Goal: Book appointment/travel/reservation

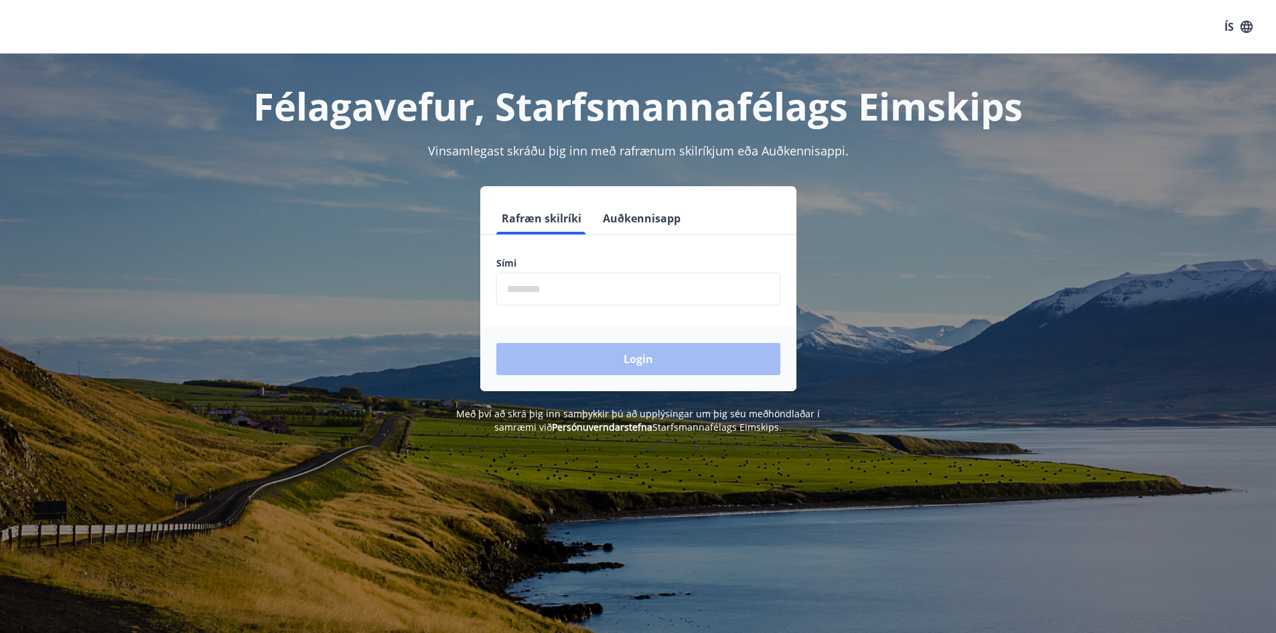
click at [543, 288] on input "phone" at bounding box center [638, 289] width 284 height 33
type input "********"
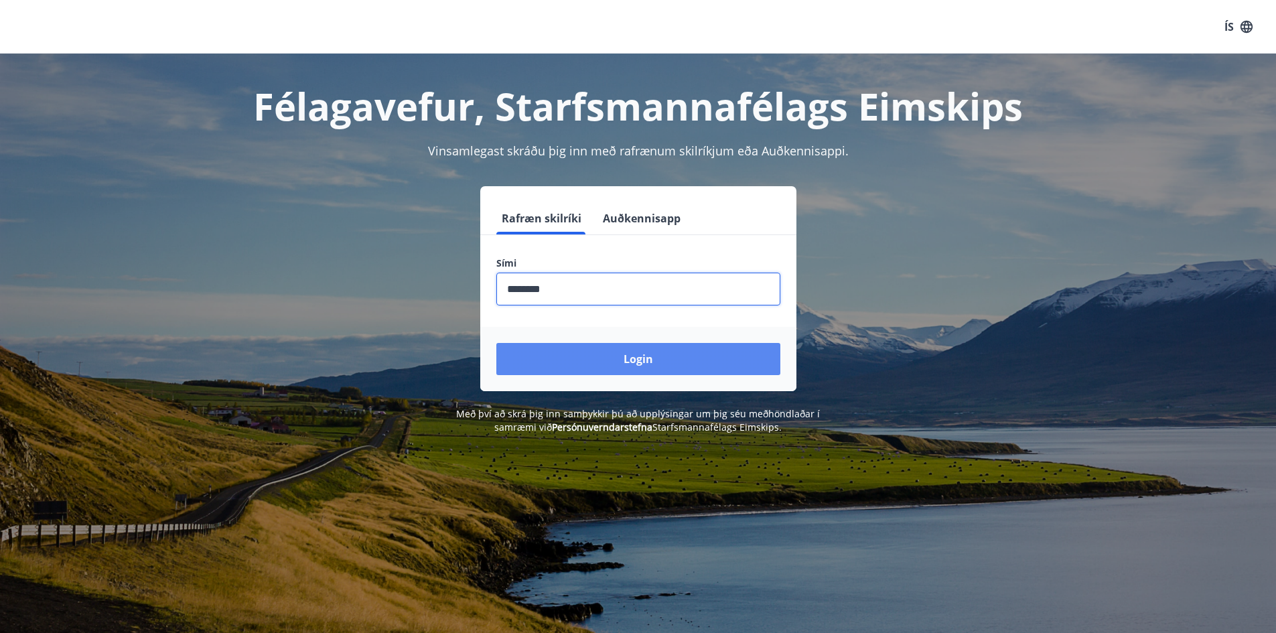
click at [638, 364] on button "Login" at bounding box center [638, 359] width 284 height 32
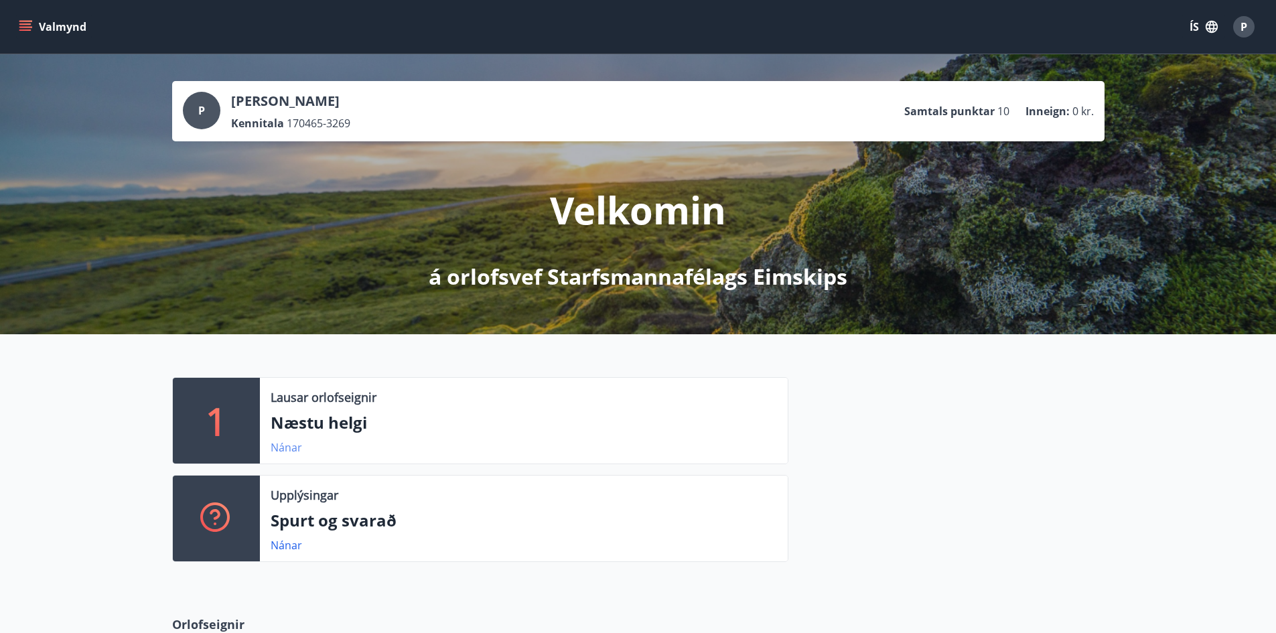
click at [282, 445] on link "Nánar" at bounding box center [286, 447] width 31 height 15
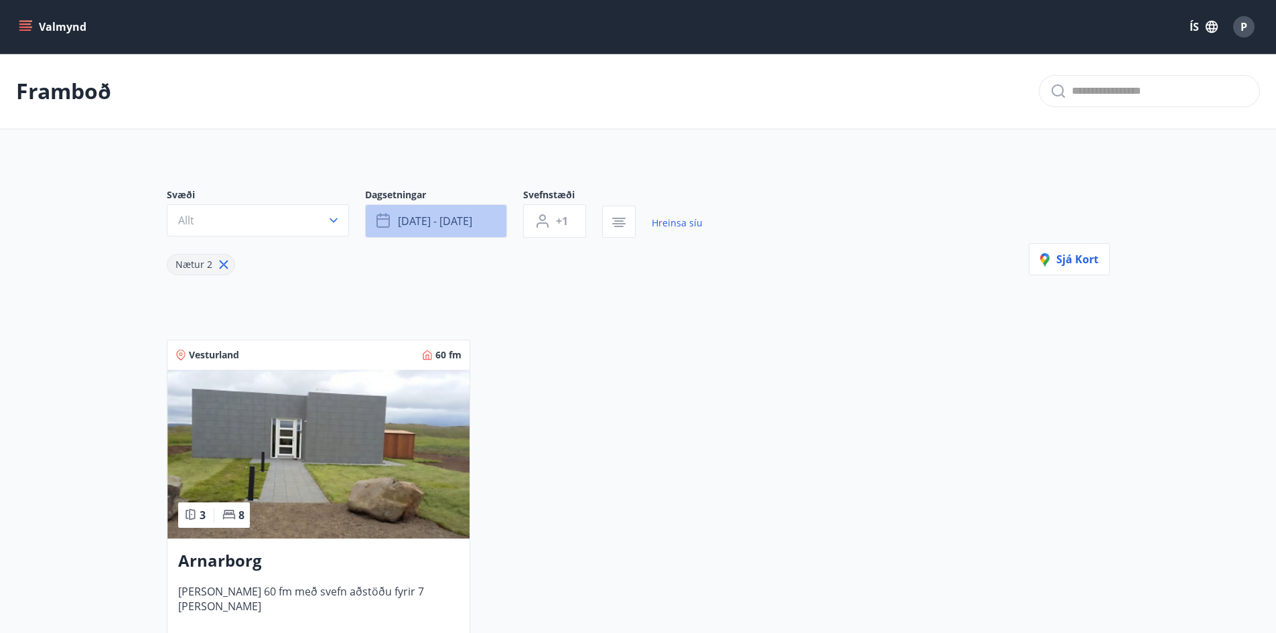
click at [445, 218] on span "sep 12 - sep 15" at bounding box center [435, 221] width 74 height 15
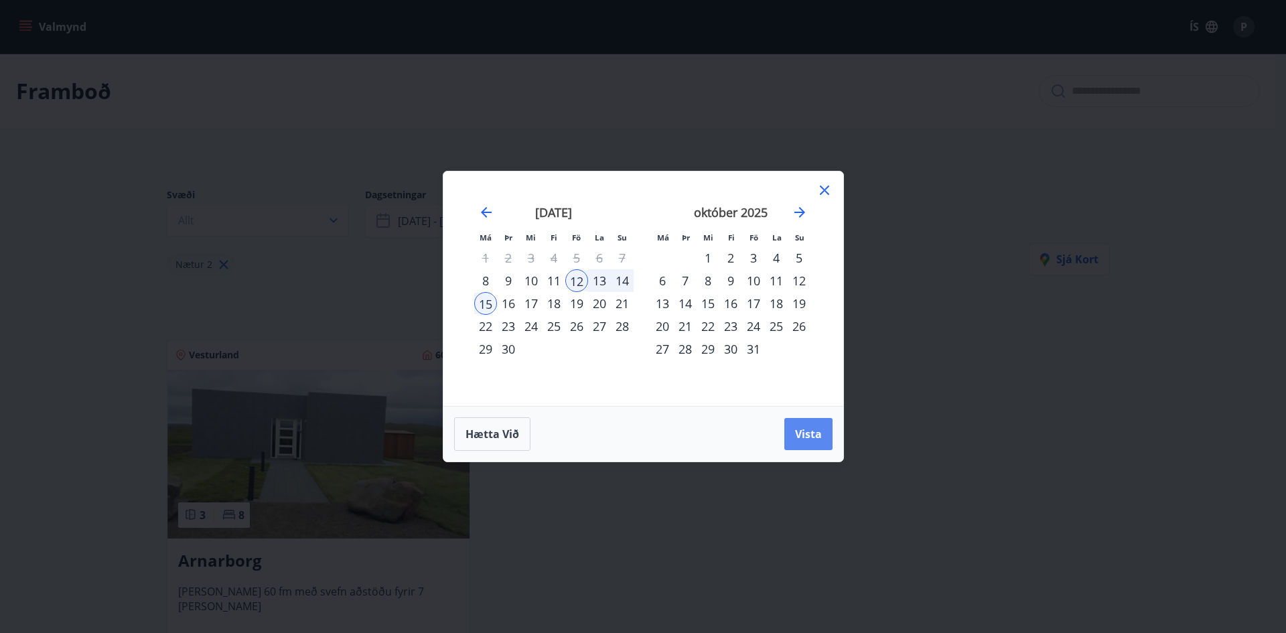
click at [817, 435] on span "Vista" at bounding box center [808, 434] width 27 height 15
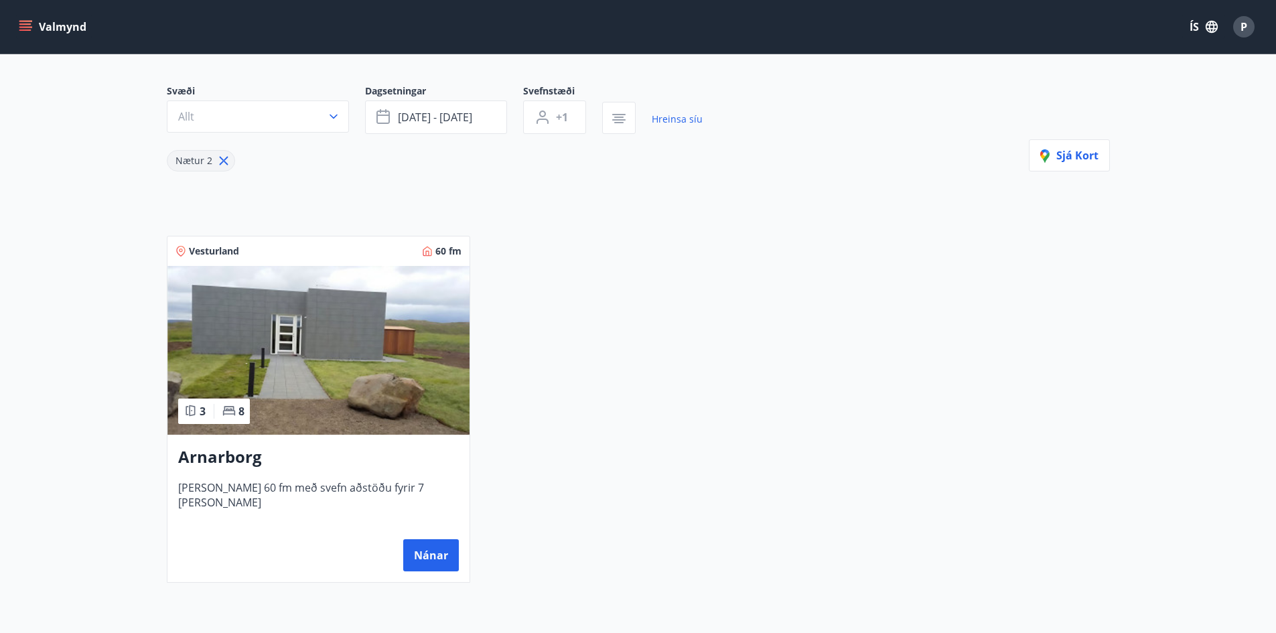
scroll to position [67, 0]
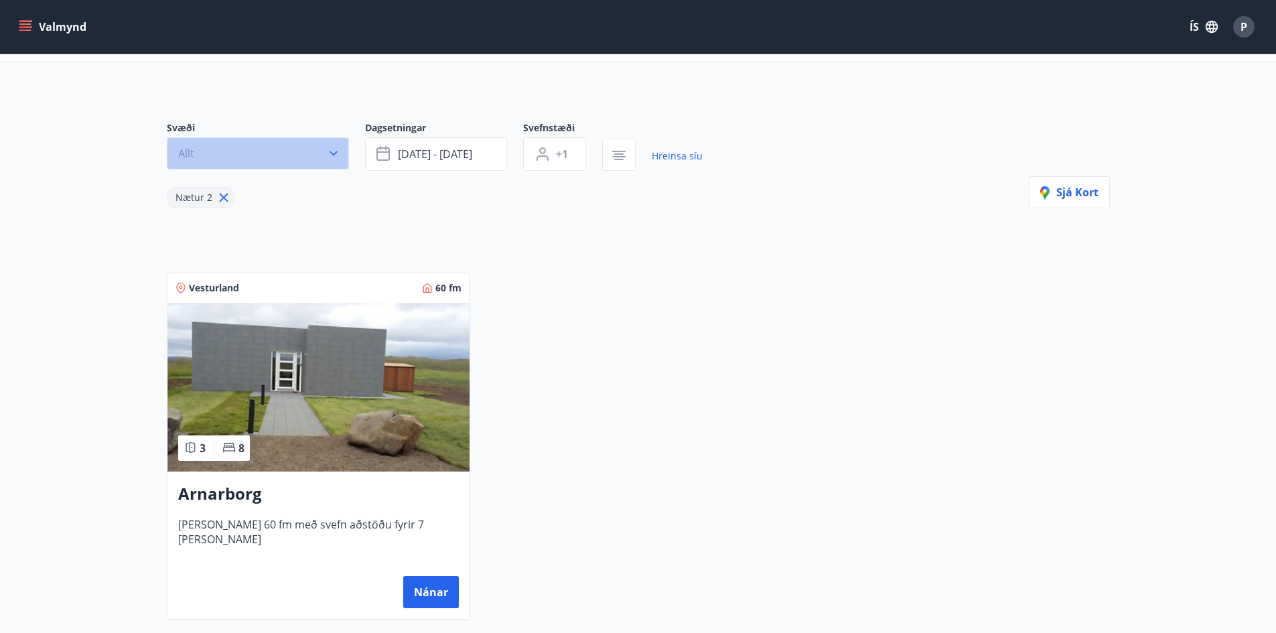
click at [337, 149] on icon "button" at bounding box center [333, 153] width 13 height 13
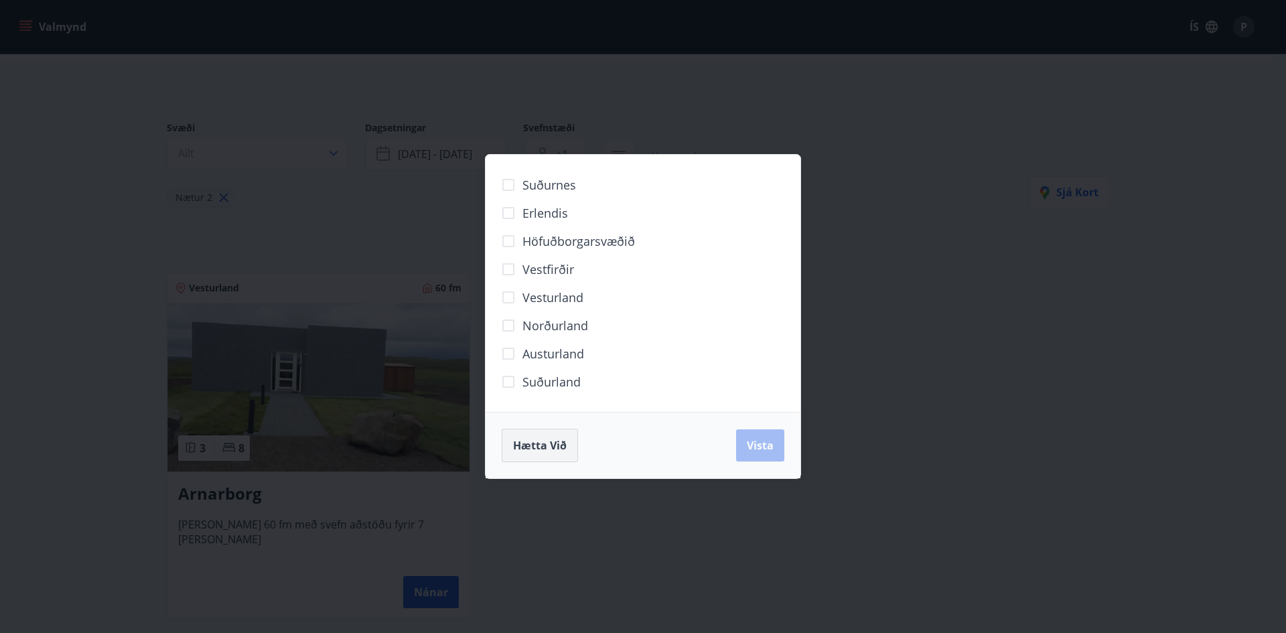
click at [530, 446] on span "Hætta við" at bounding box center [540, 445] width 54 height 15
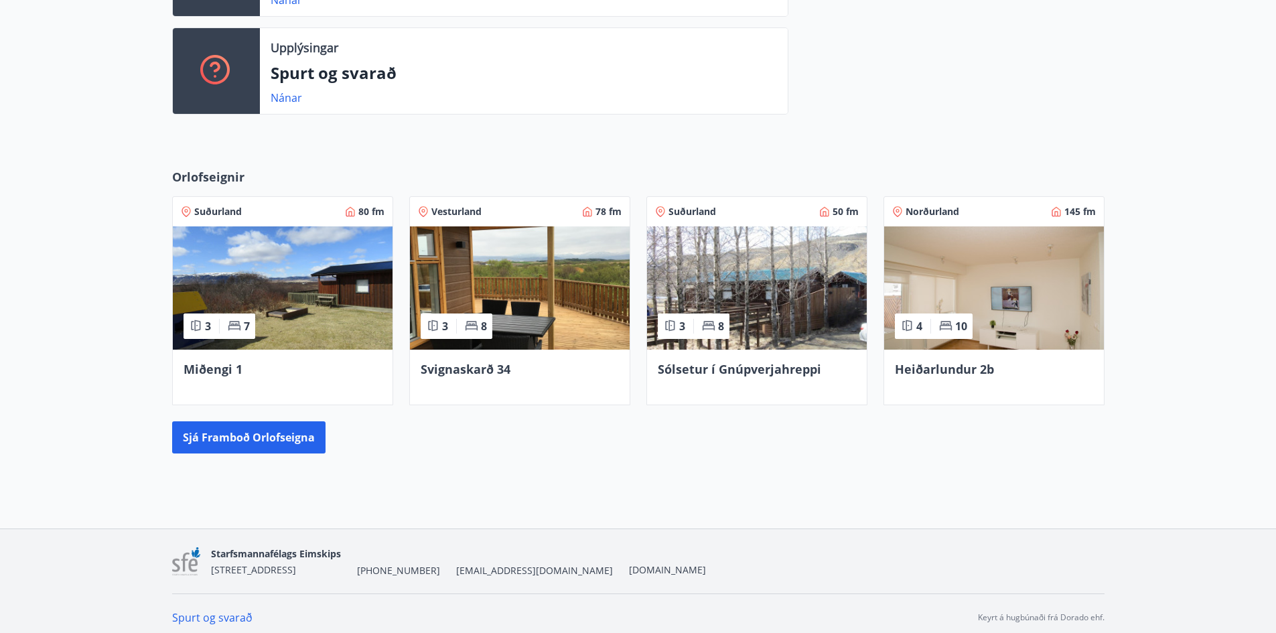
scroll to position [456, 0]
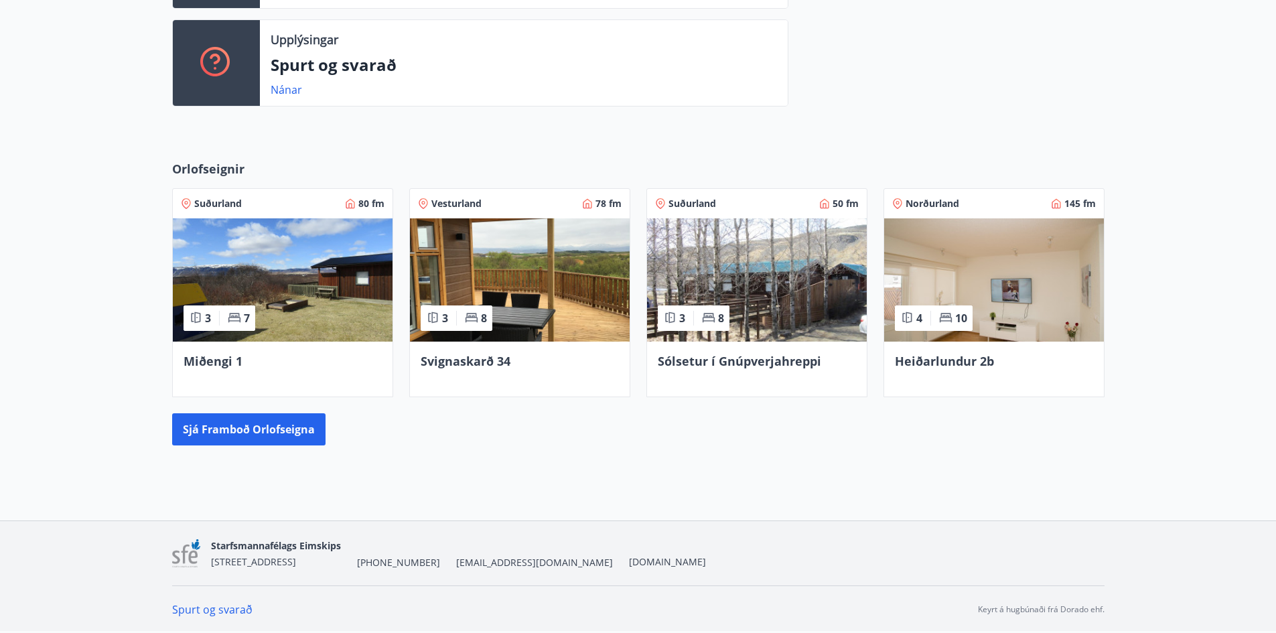
click at [747, 287] on img at bounding box center [757, 279] width 220 height 123
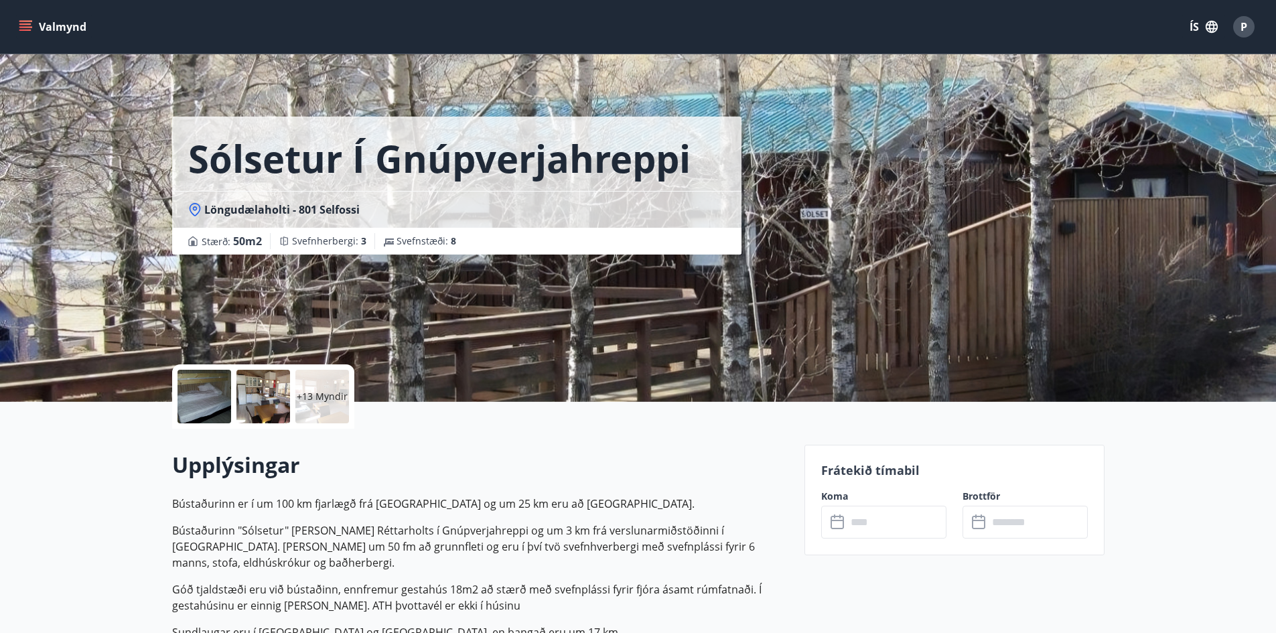
click at [832, 518] on icon at bounding box center [839, 522] width 16 height 16
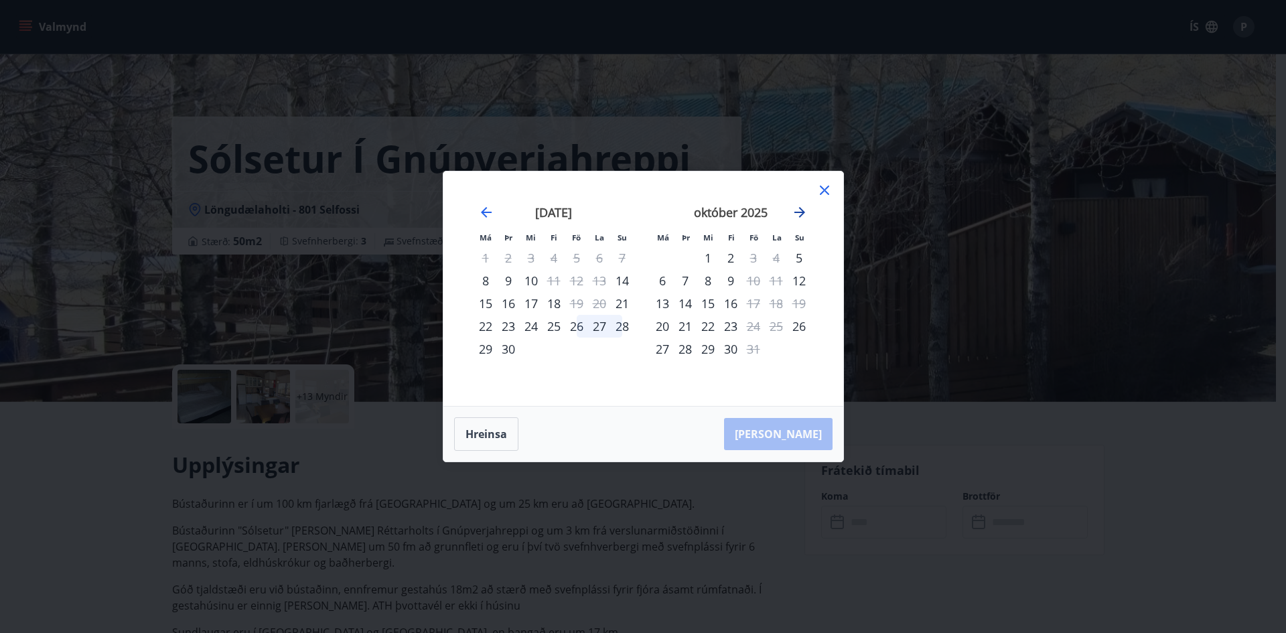
click at [796, 208] on icon "Move forward to switch to the next month." at bounding box center [800, 212] width 16 height 16
click at [827, 186] on icon at bounding box center [825, 190] width 16 height 16
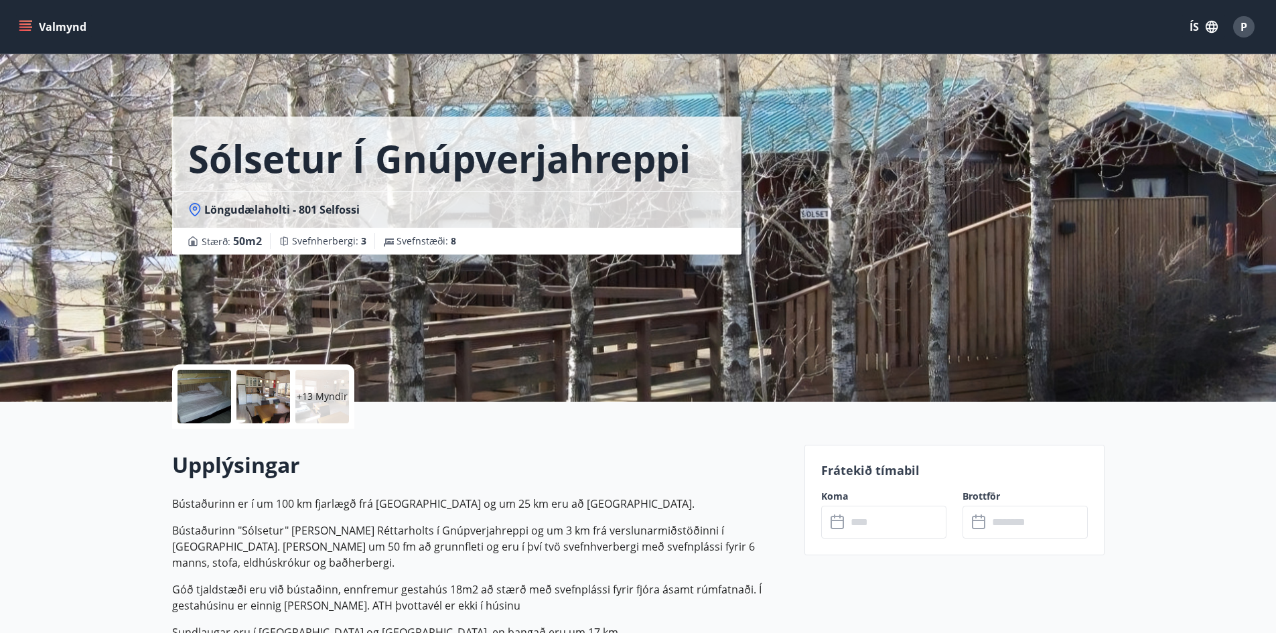
click at [64, 27] on button "Valmynd" at bounding box center [54, 27] width 76 height 24
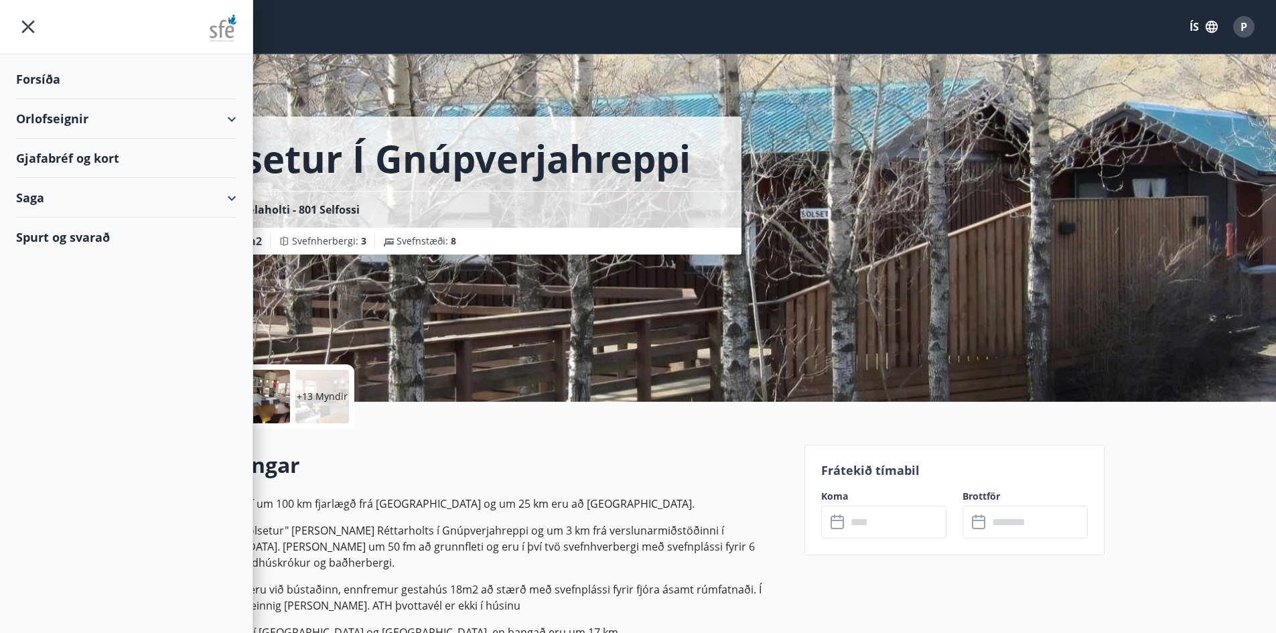
click at [58, 117] on div "Orlofseignir" at bounding box center [126, 119] width 220 height 40
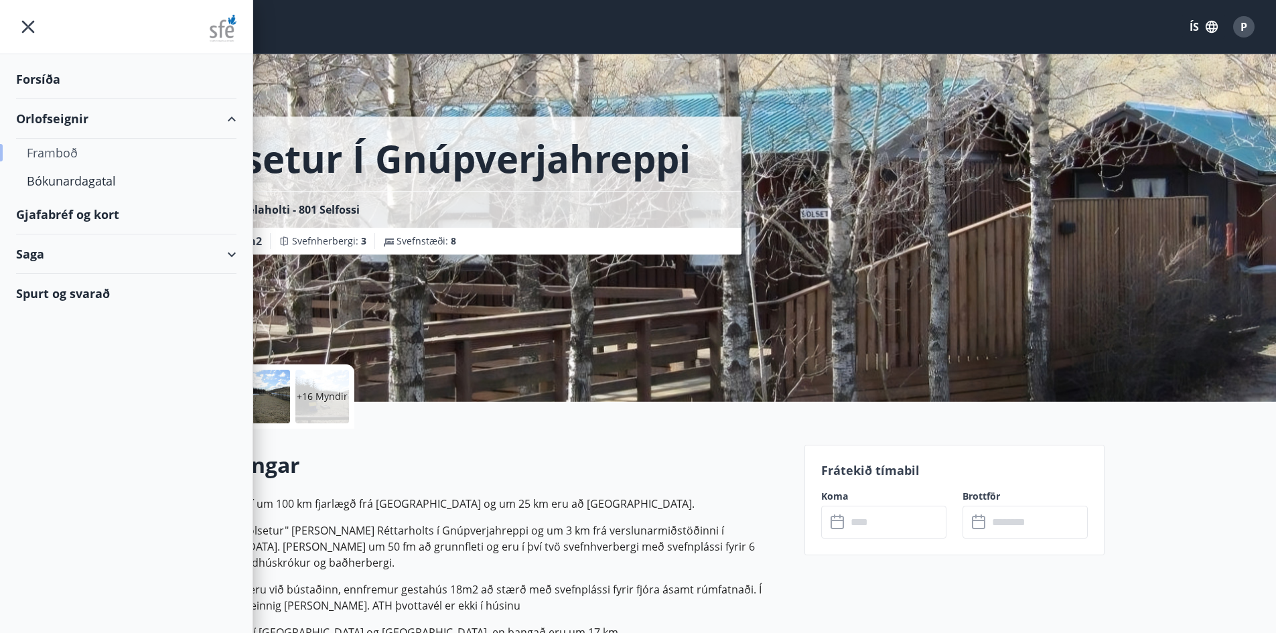
click at [54, 151] on div "Framboð" at bounding box center [126, 153] width 199 height 28
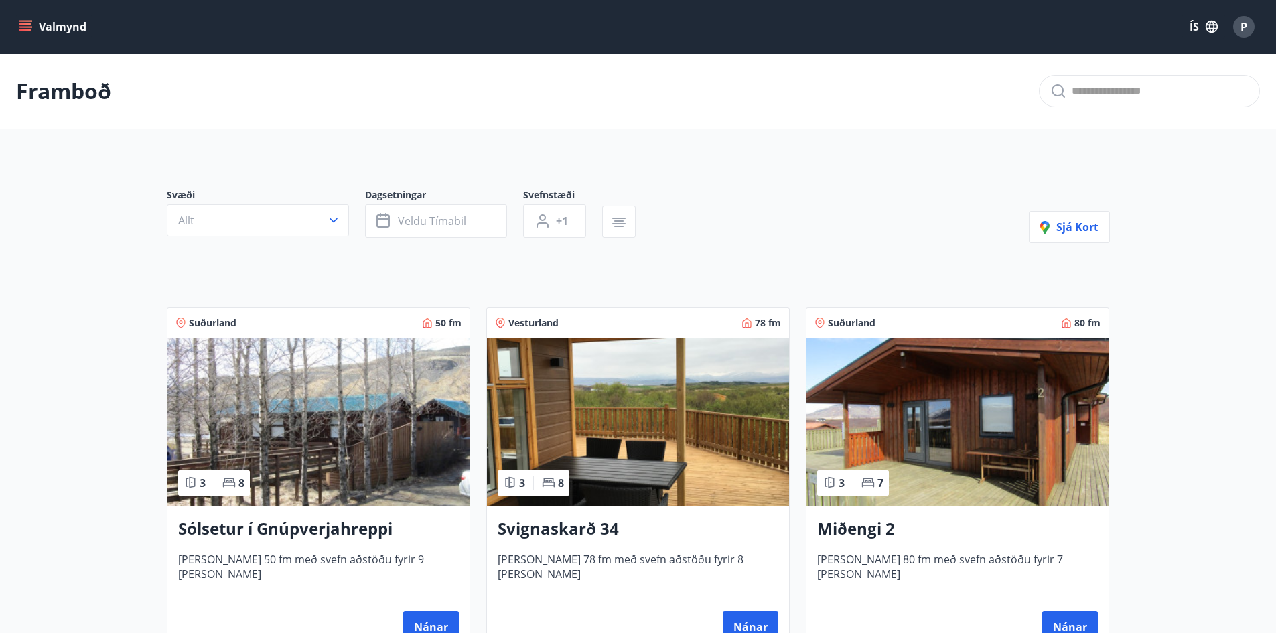
click at [54, 24] on button "Valmynd" at bounding box center [54, 27] width 76 height 24
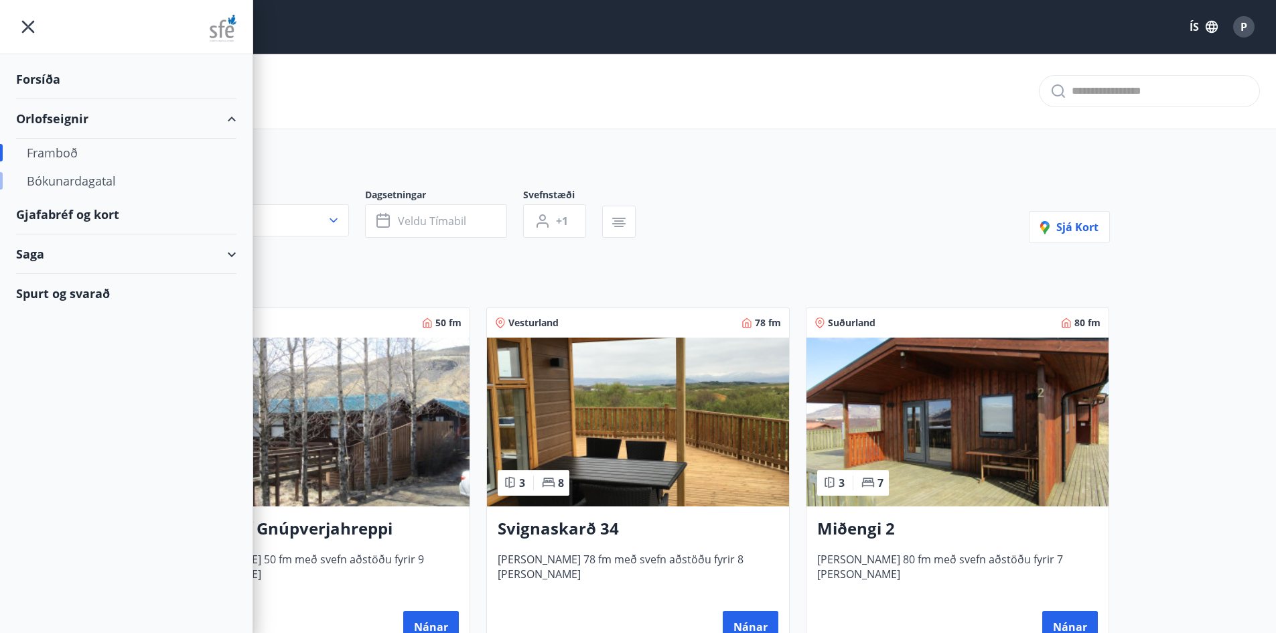
click at [81, 178] on div "Bókunardagatal" at bounding box center [126, 181] width 199 height 28
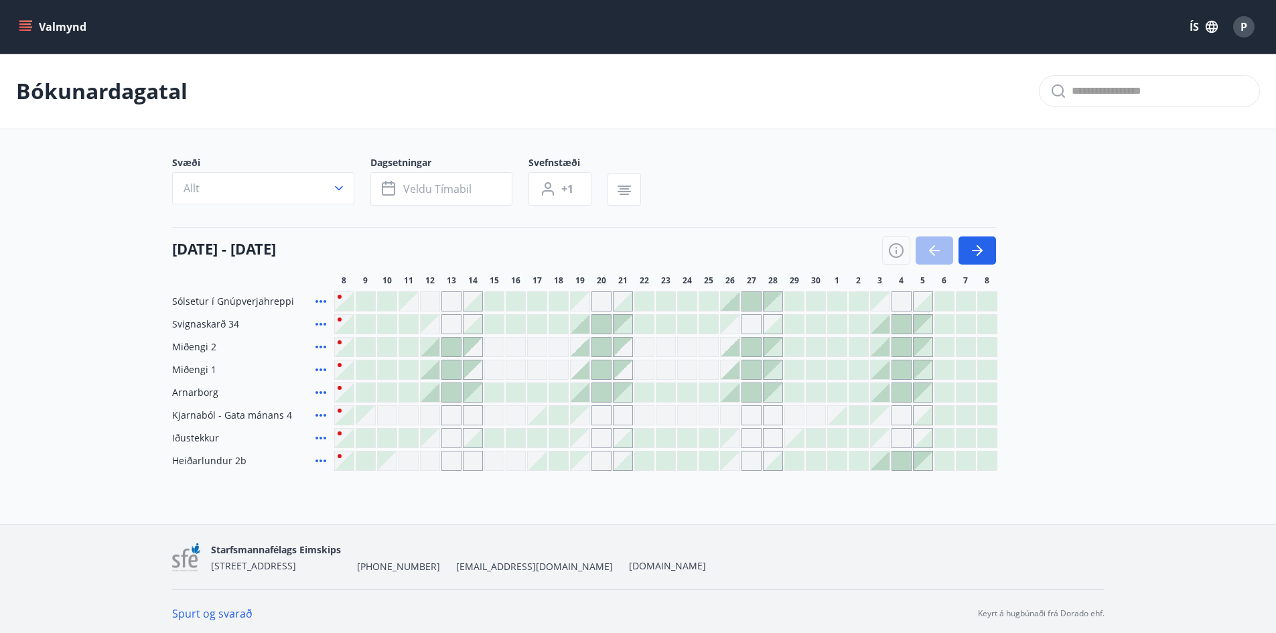
click at [438, 324] on div "Gráir dagar eru ekki bókanlegir" at bounding box center [430, 324] width 19 height 19
click at [977, 246] on icon "button" at bounding box center [980, 250] width 6 height 11
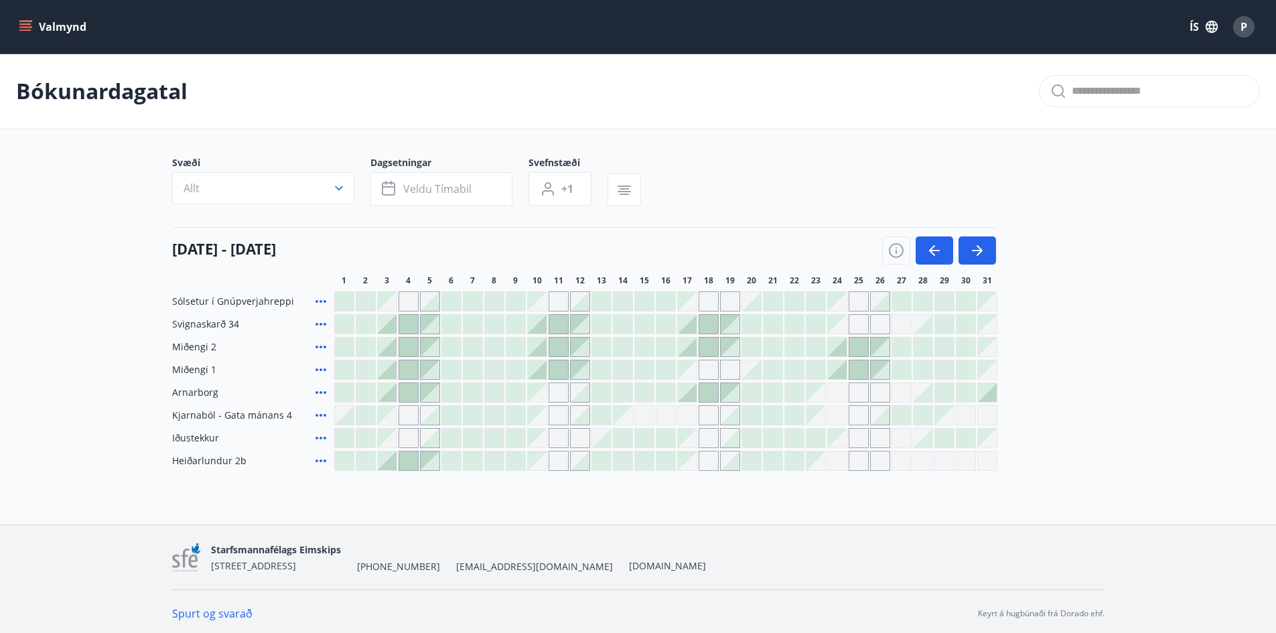
click at [908, 411] on div at bounding box center [901, 415] width 19 height 19
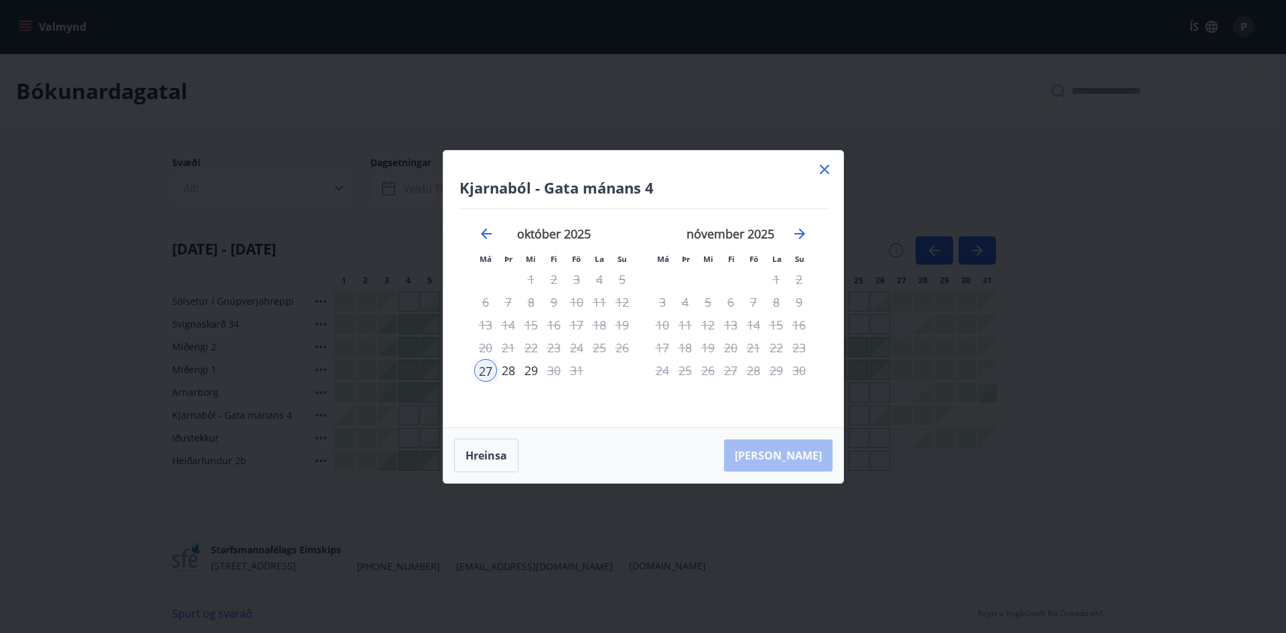
click at [825, 164] on icon at bounding box center [825, 169] width 16 height 16
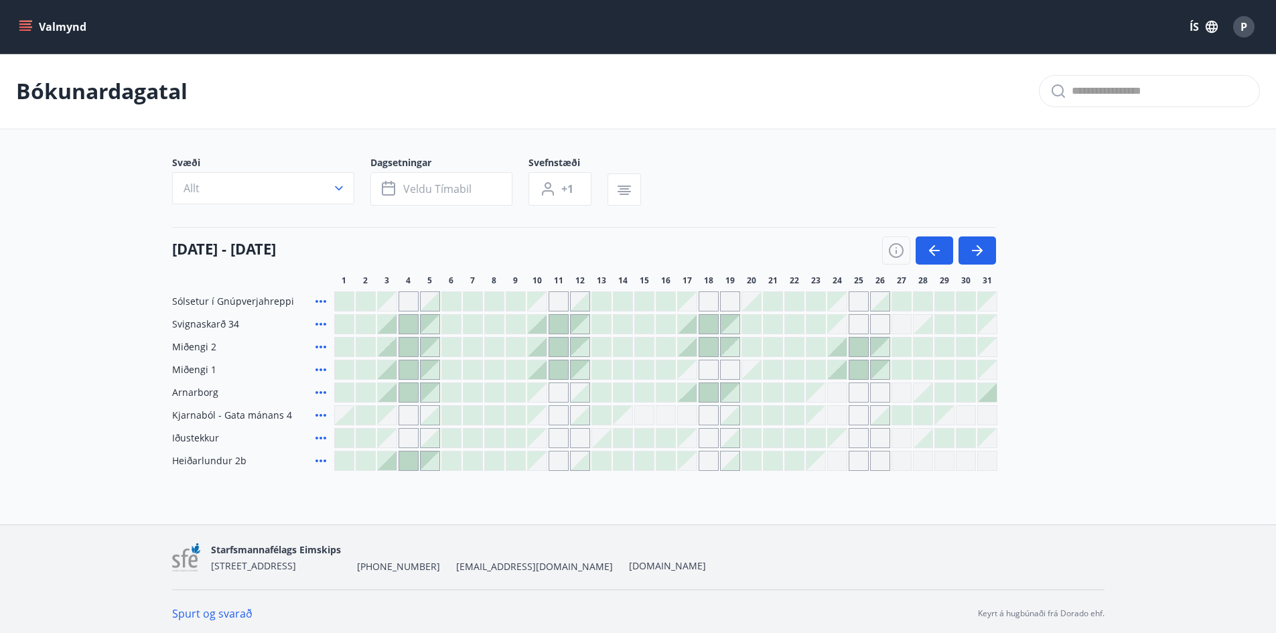
click at [390, 325] on div at bounding box center [387, 324] width 19 height 19
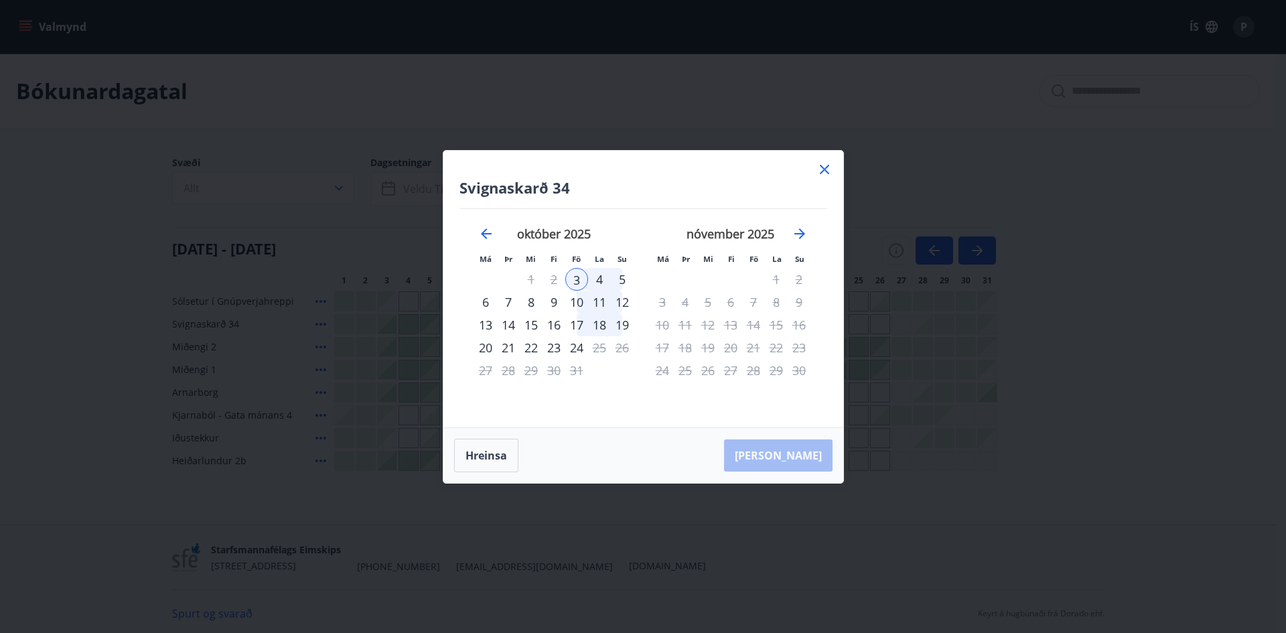
click at [823, 166] on icon at bounding box center [825, 169] width 16 height 16
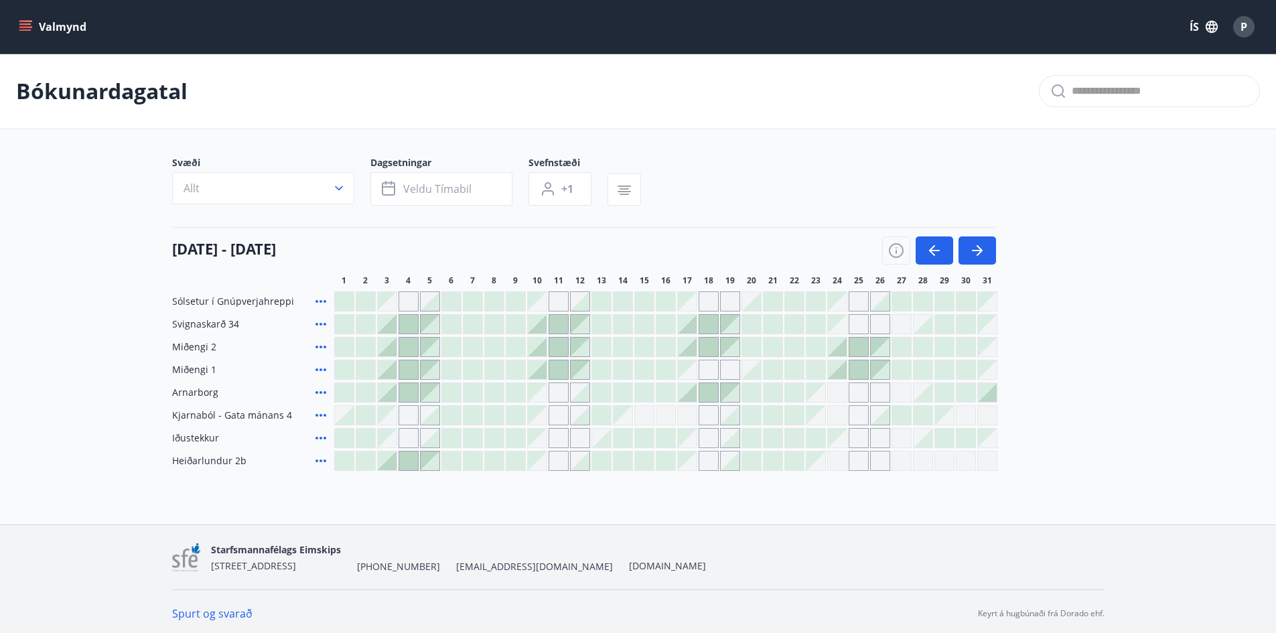
click at [707, 387] on div at bounding box center [708, 392] width 19 height 19
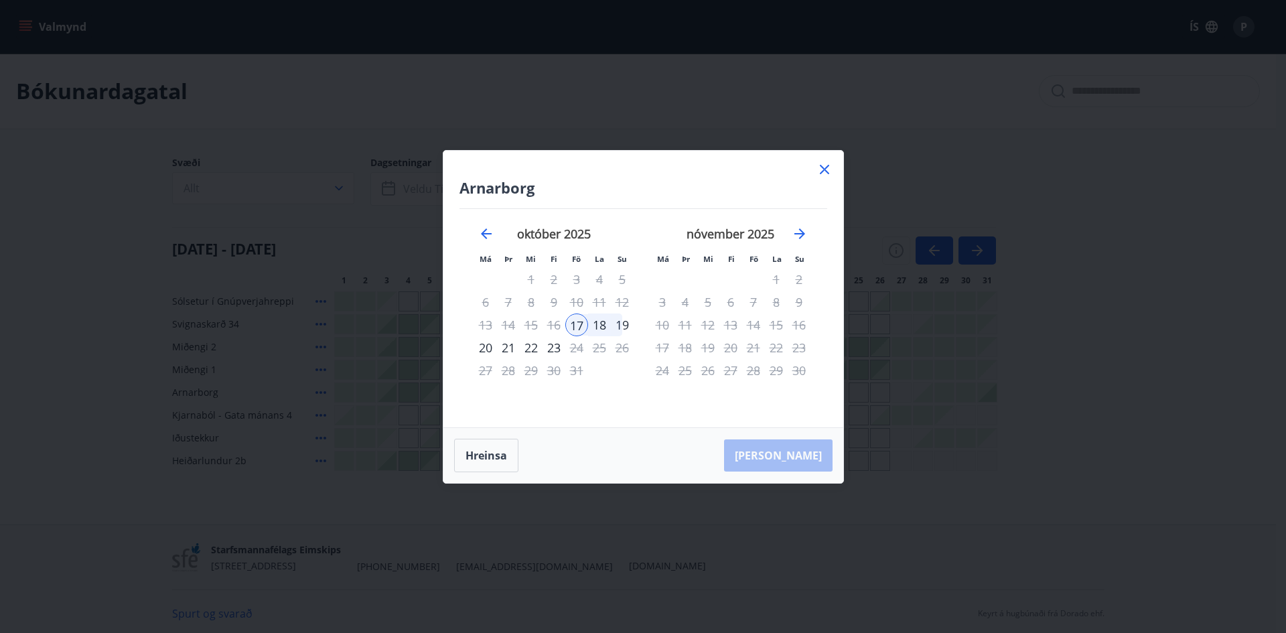
click at [824, 161] on icon at bounding box center [825, 169] width 16 height 16
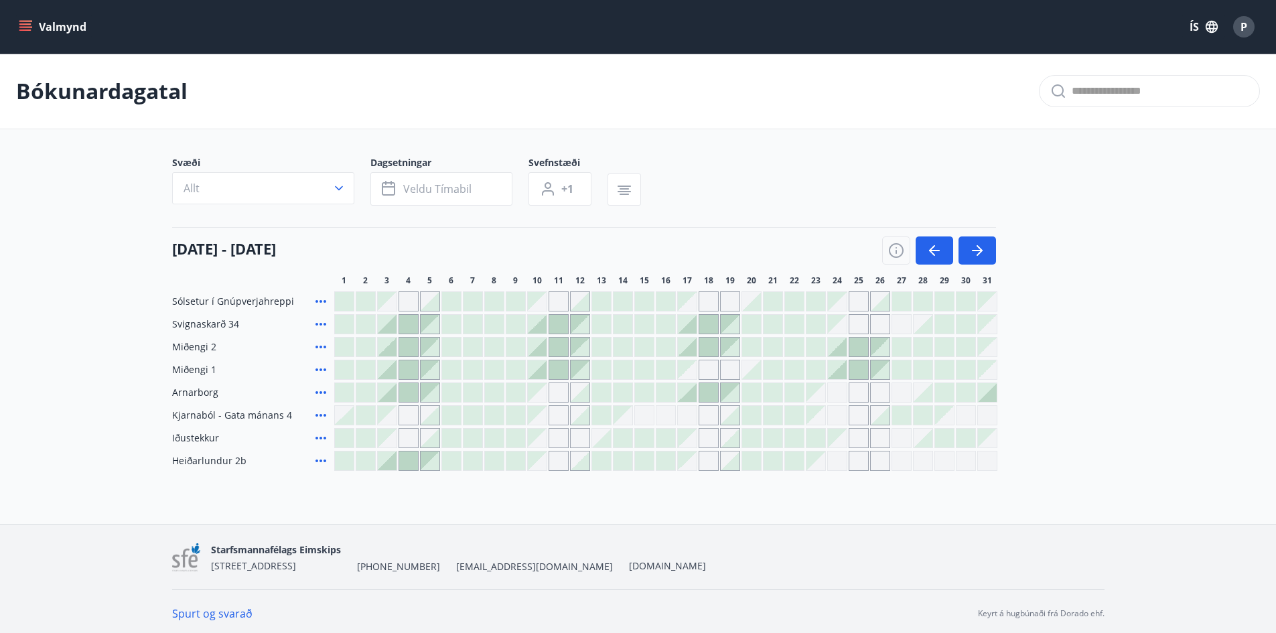
click at [560, 409] on div "Gráir dagar eru ekki bókanlegir" at bounding box center [559, 415] width 20 height 20
click at [898, 418] on div at bounding box center [901, 415] width 19 height 19
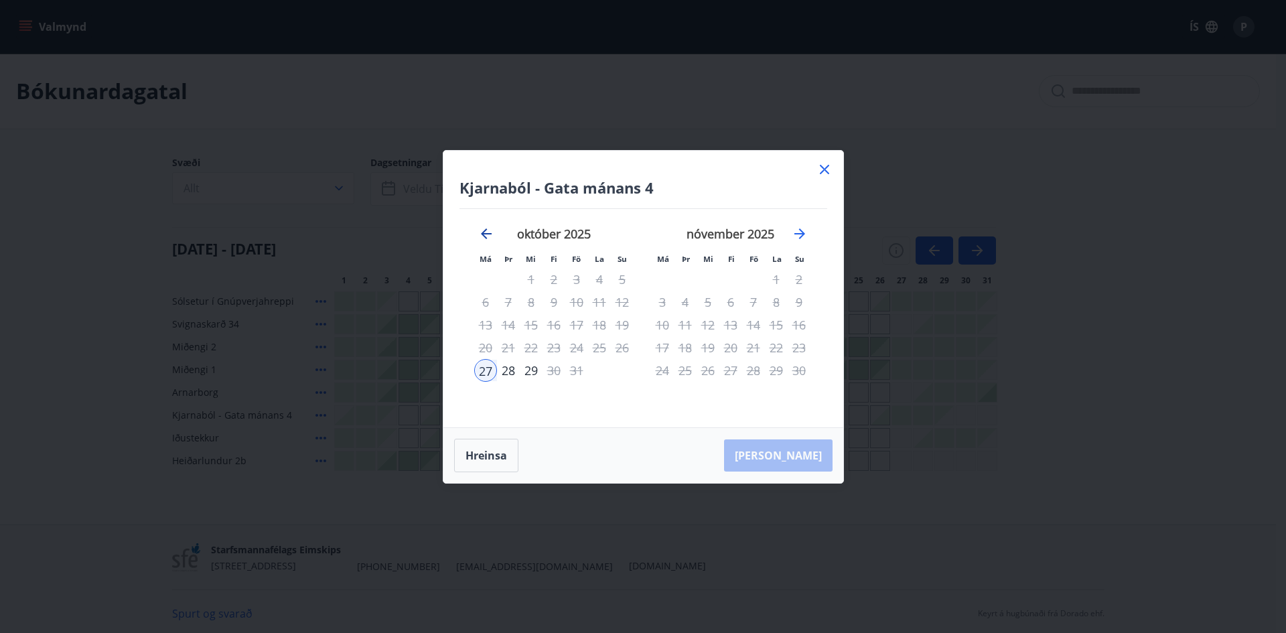
click at [488, 230] on icon "Move backward to switch to the previous month." at bounding box center [486, 234] width 16 height 16
click at [803, 232] on icon "Move forward to switch to the next month." at bounding box center [799, 233] width 11 height 11
click at [798, 231] on icon "Move forward to switch to the next month." at bounding box center [800, 234] width 16 height 16
click at [798, 224] on div "janúar 2026" at bounding box center [730, 238] width 159 height 59
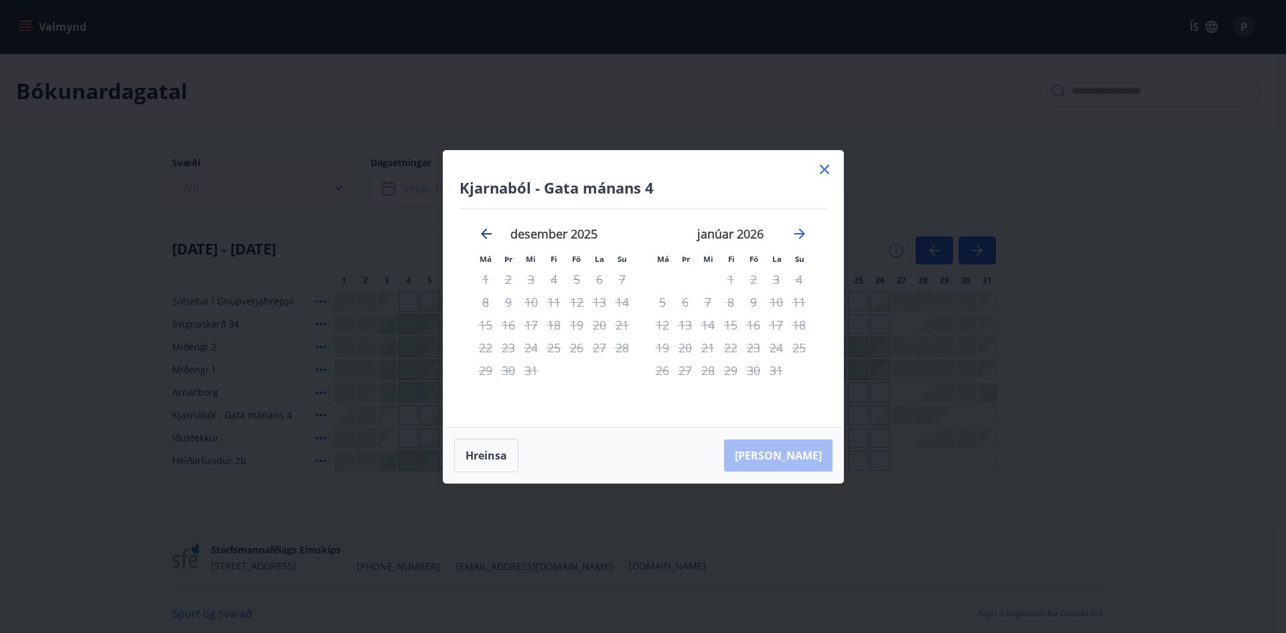
click at [486, 232] on icon "Move backward to switch to the previous month." at bounding box center [486, 234] width 16 height 16
click at [825, 165] on icon at bounding box center [825, 169] width 16 height 16
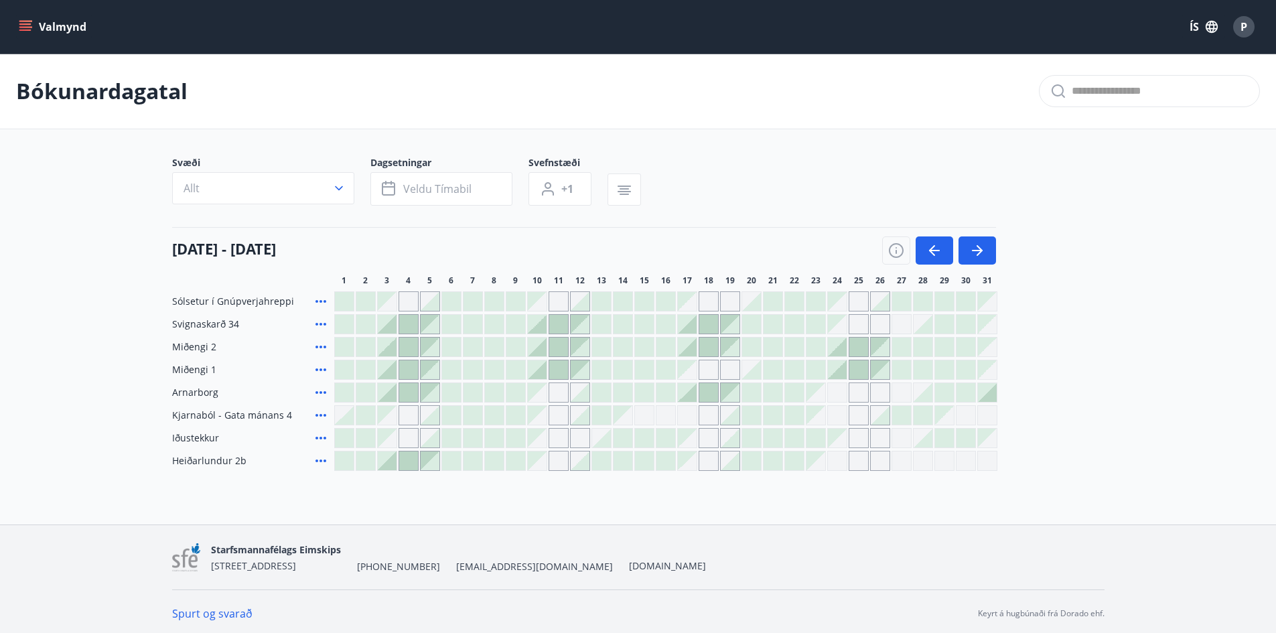
click at [190, 395] on span "Arnarborg" at bounding box center [195, 392] width 46 height 13
click at [322, 390] on icon at bounding box center [321, 393] width 16 height 16
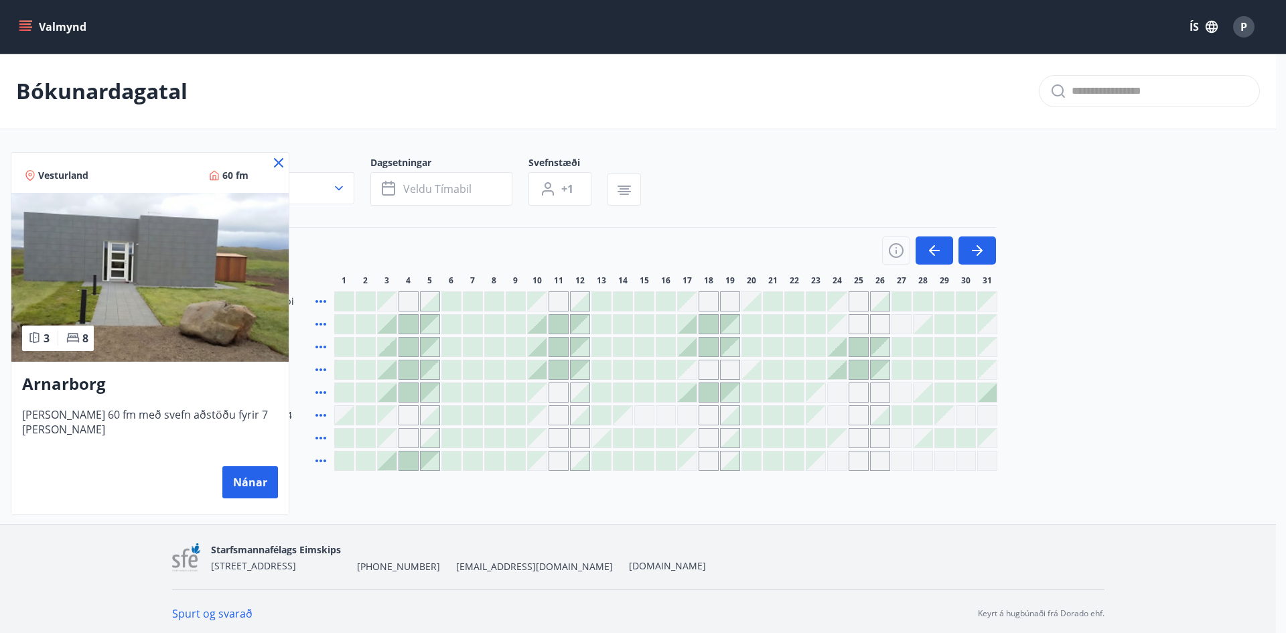
click at [792, 245] on div at bounding box center [643, 316] width 1286 height 633
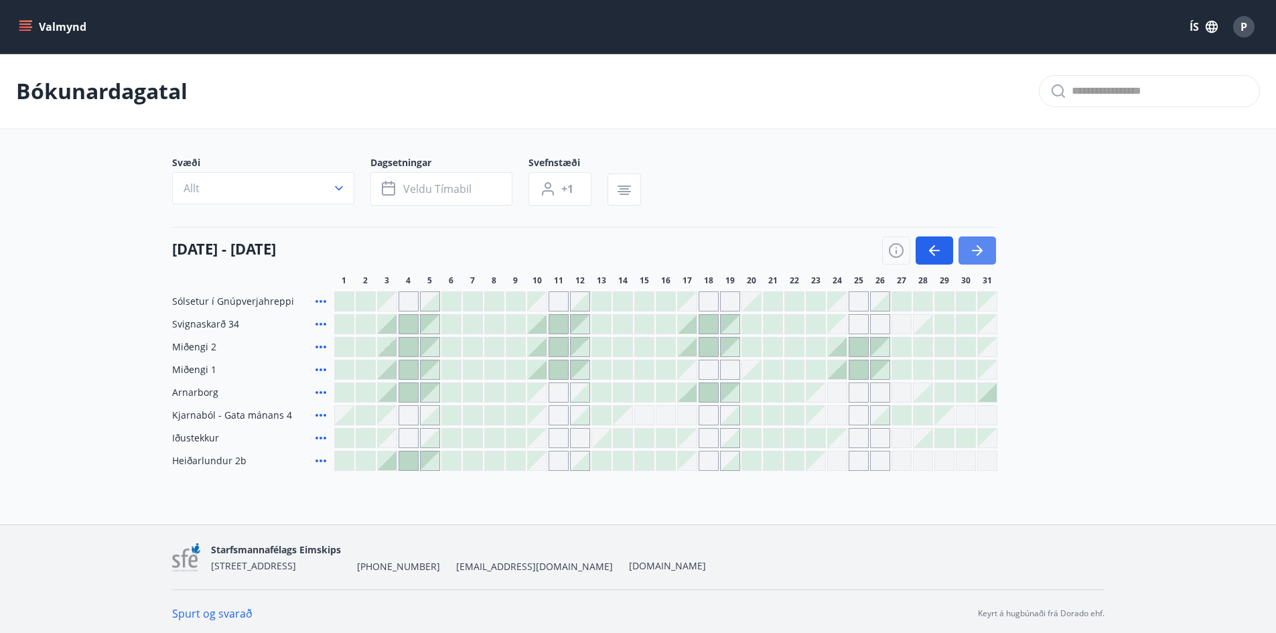
click at [983, 247] on icon "button" at bounding box center [977, 250] width 16 height 16
